Goal: Task Accomplishment & Management: Manage account settings

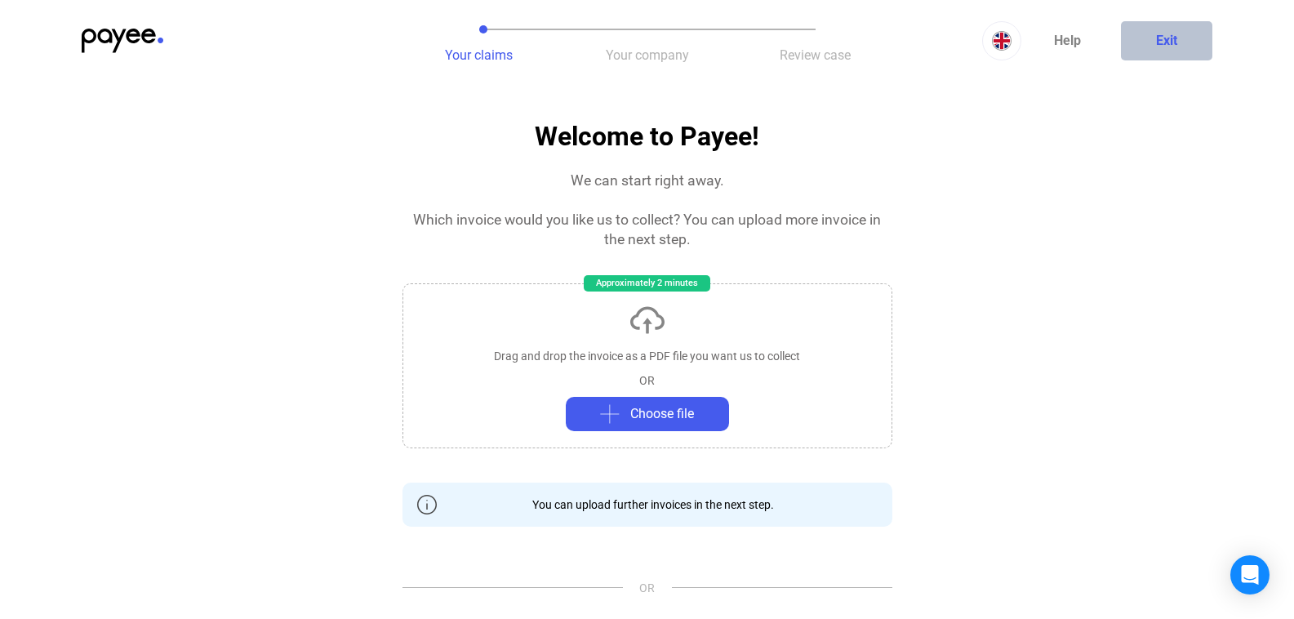
click at [1150, 55] on button "Exit" at bounding box center [1166, 40] width 91 height 39
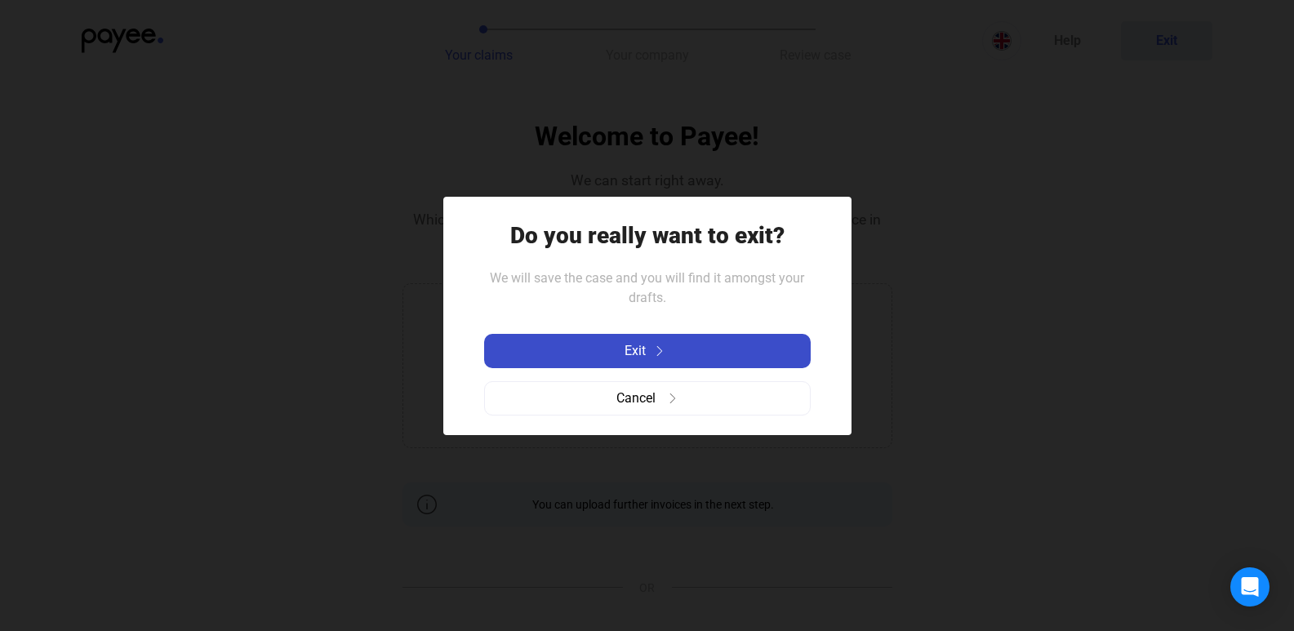
click at [623, 347] on div "Exit" at bounding box center [647, 351] width 317 height 20
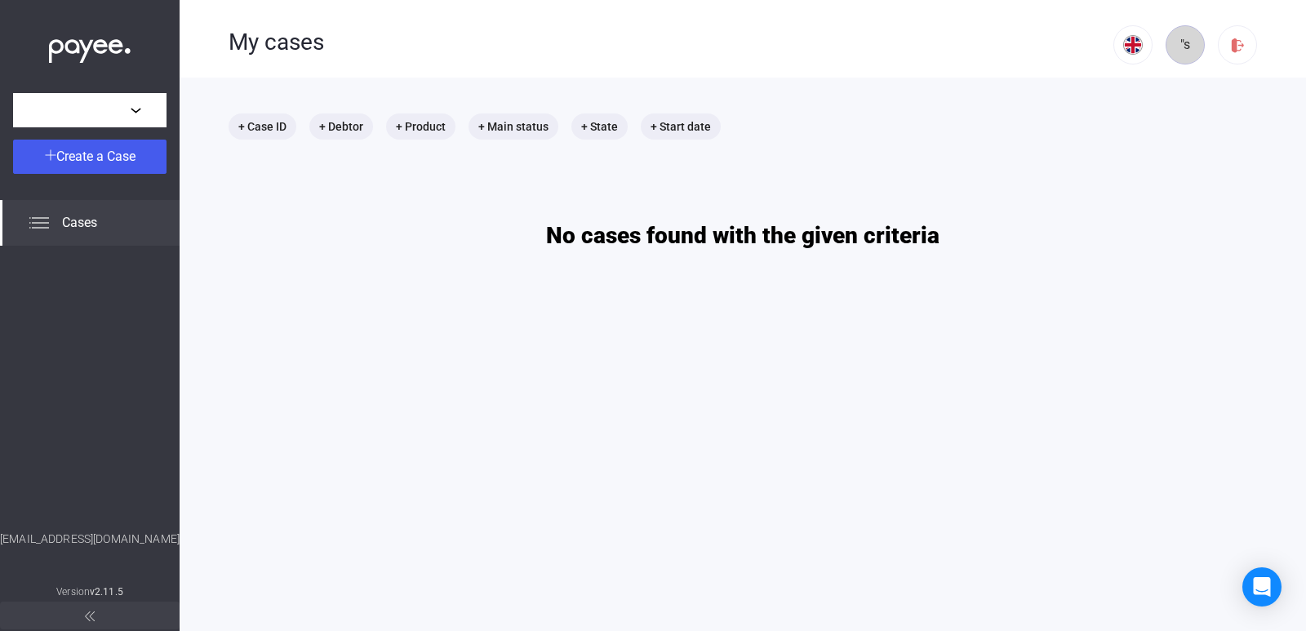
click at [1183, 53] on div ""s" at bounding box center [1185, 45] width 28 height 20
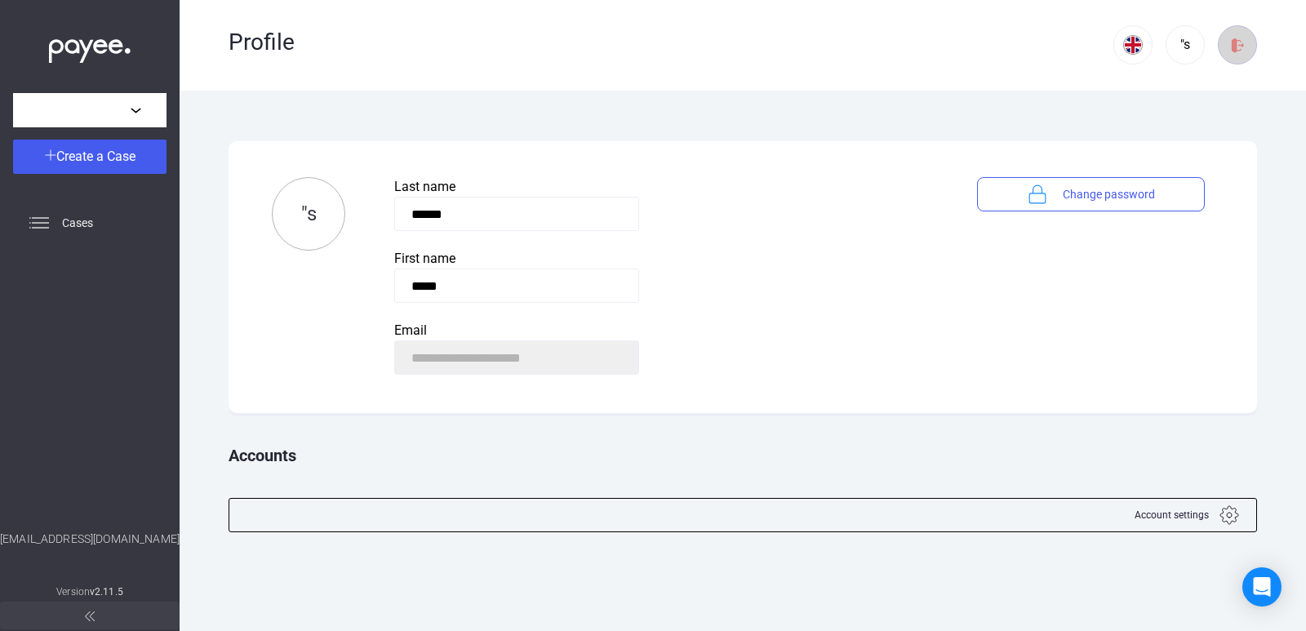
click at [1232, 43] on img at bounding box center [1237, 45] width 17 height 17
